Goal: Check status

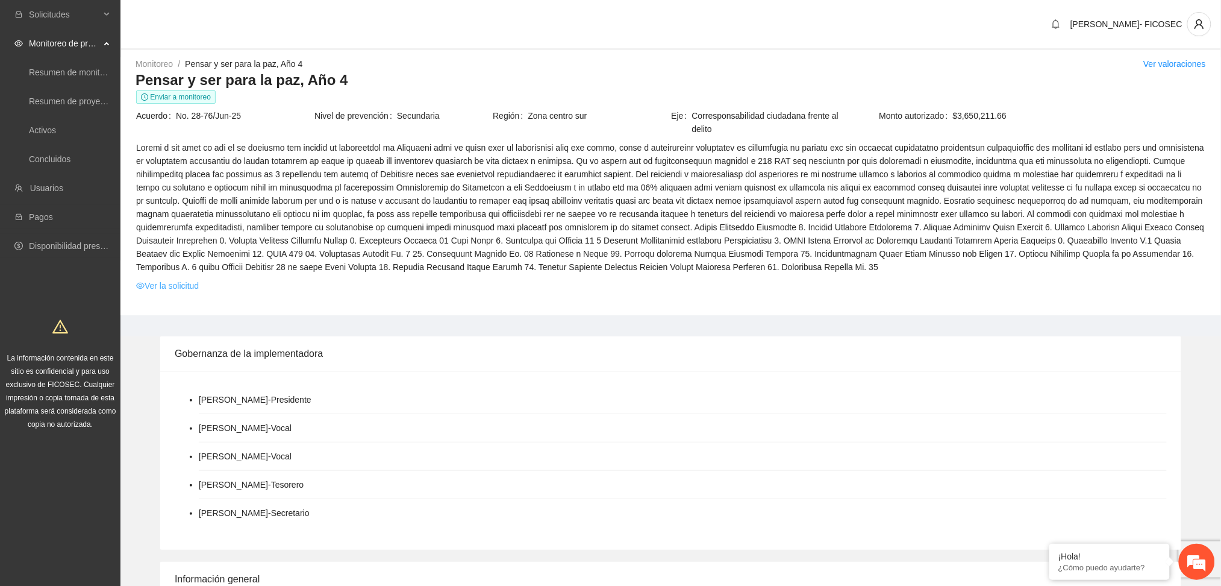
click at [172, 282] on link "Ver la solicitud" at bounding box center [167, 285] width 63 height 13
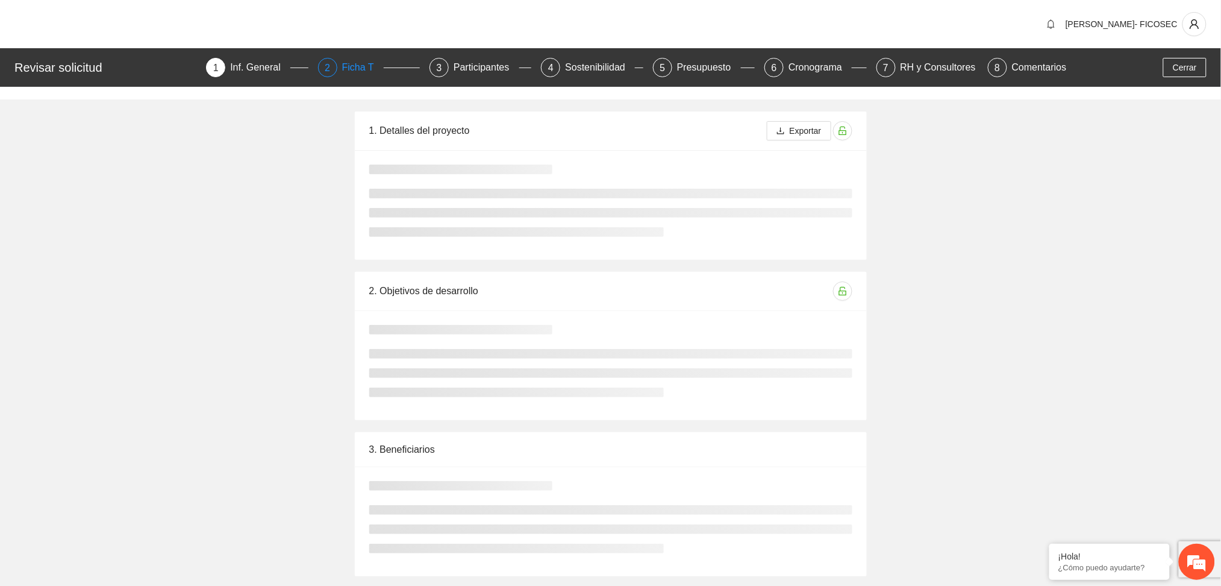
click at [359, 67] on div "Ficha T" at bounding box center [363, 67] width 42 height 19
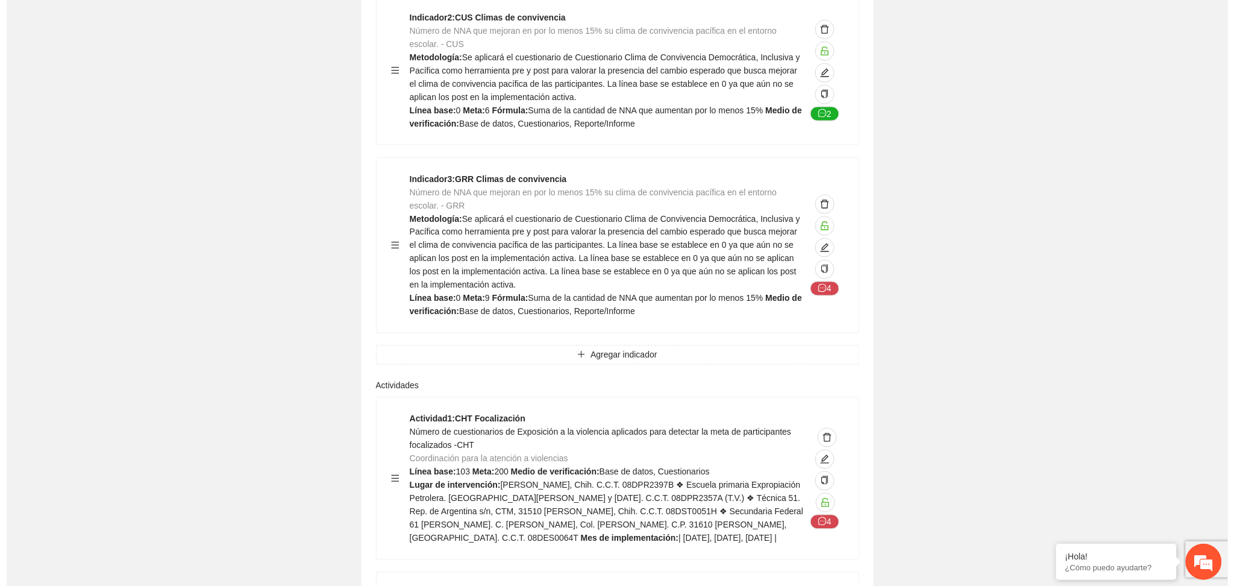
scroll to position [10603, 0]
click at [819, 455] on icon "edit" at bounding box center [818, 460] width 10 height 10
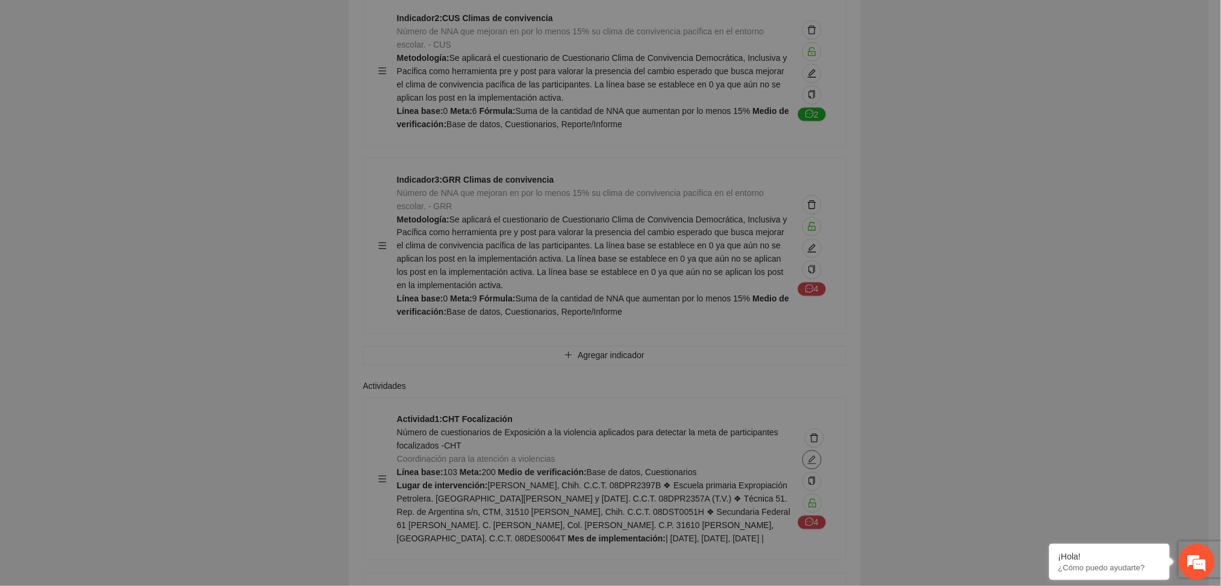
type textarea "**********"
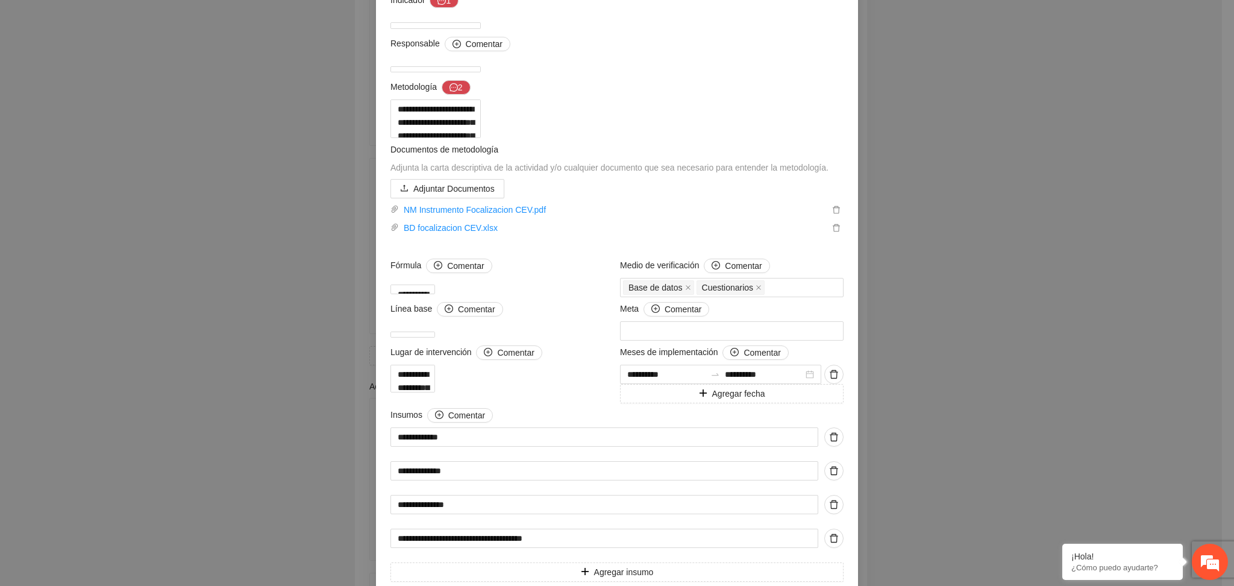
scroll to position [160, 0]
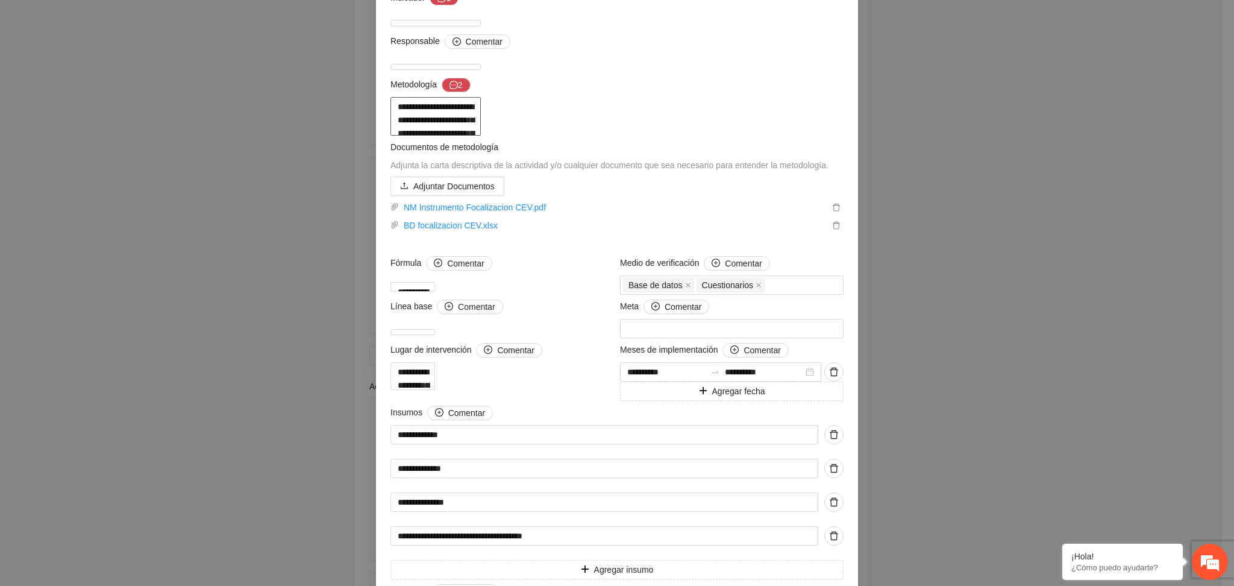
drag, startPoint x: 720, startPoint y: 119, endPoint x: 474, endPoint y: 182, distance: 254.2
click at [474, 136] on textarea at bounding box center [435, 116] width 90 height 39
click at [439, 136] on textarea at bounding box center [435, 116] width 90 height 39
drag, startPoint x: 388, startPoint y: 119, endPoint x: 718, endPoint y: 290, distance: 371.6
click at [481, 136] on textarea at bounding box center [435, 116] width 90 height 39
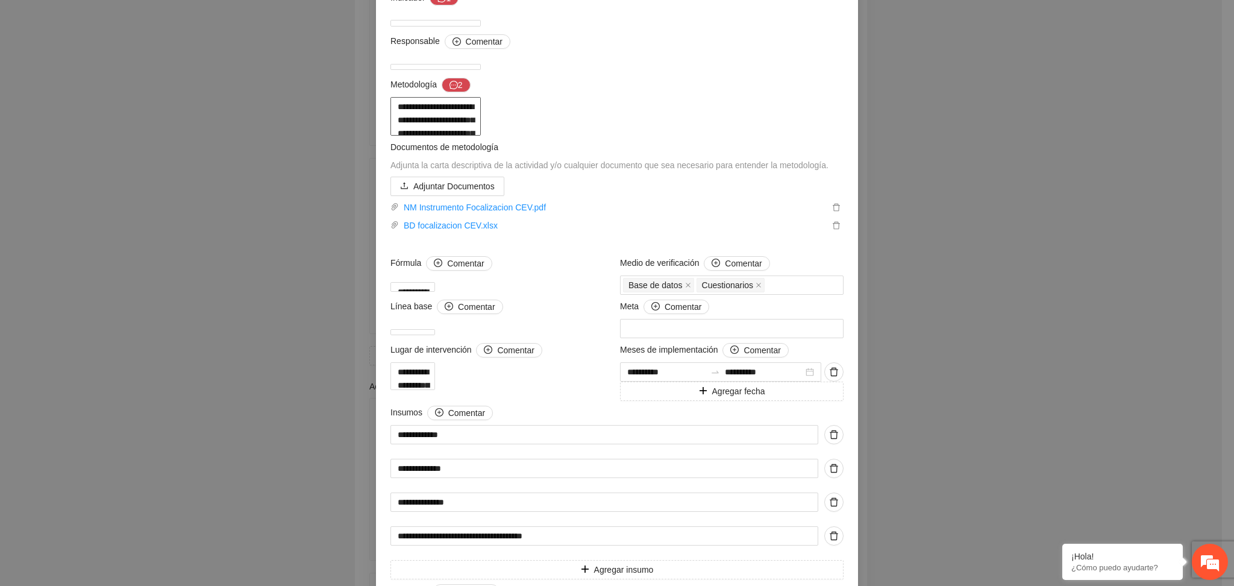
click at [481, 136] on textarea at bounding box center [435, 116] width 90 height 39
click at [474, 214] on link "NM Instrumento Focalizacion CEV.pdf" at bounding box center [614, 207] width 430 height 13
click at [460, 232] on link "BD focalizacion CEV.xlsx" at bounding box center [614, 225] width 430 height 13
click at [457, 214] on link "NM Instrumento Focalizacion CEV.pdf" at bounding box center [614, 207] width 430 height 13
